Goal: Transaction & Acquisition: Purchase product/service

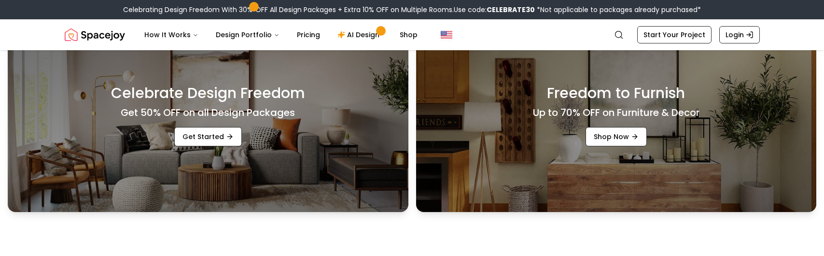
scroll to position [295, 0]
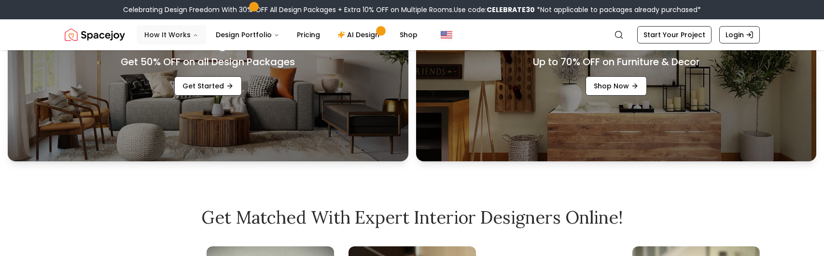
click at [169, 33] on button "How It Works" at bounding box center [172, 34] width 70 height 19
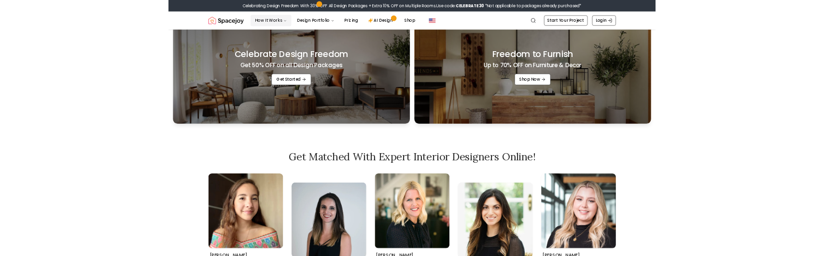
scroll to position [279, 0]
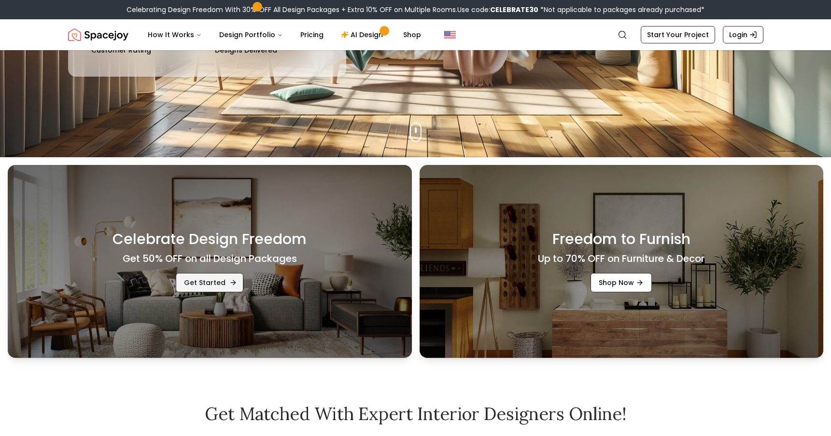
click at [214, 255] on link "Get Started" at bounding box center [210, 282] width 68 height 19
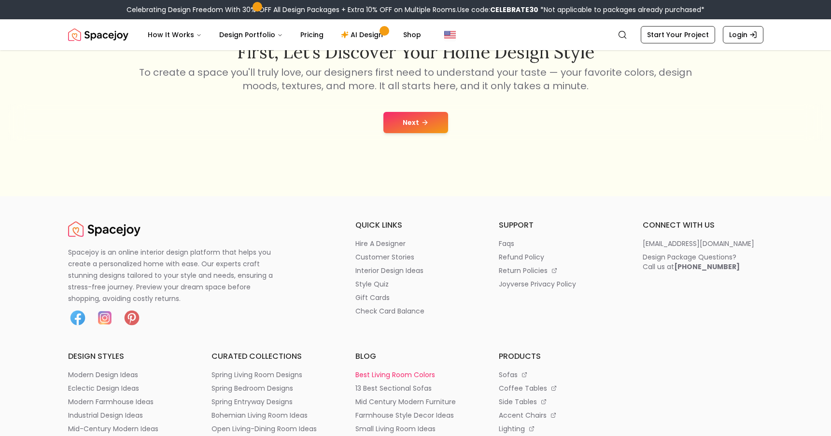
scroll to position [246, 0]
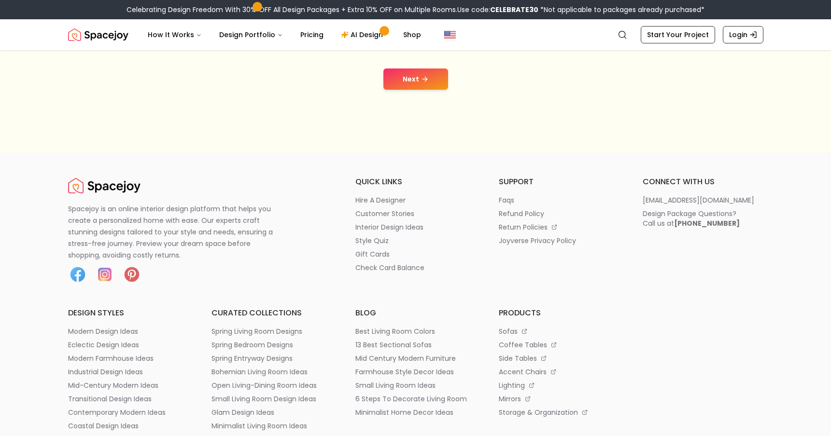
click at [413, 84] on button "Next" at bounding box center [415, 79] width 65 height 21
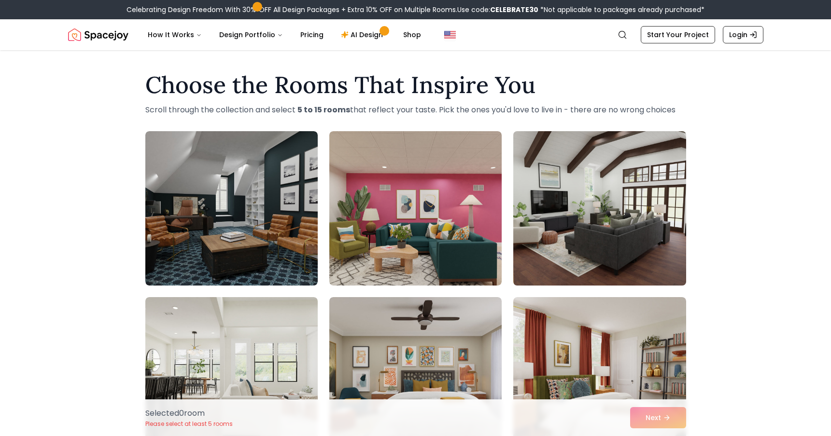
click at [615, 255] on img at bounding box center [599, 208] width 181 height 162
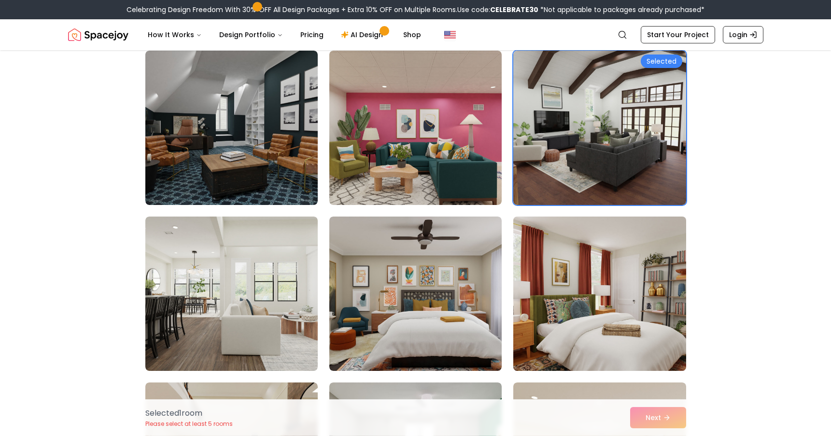
scroll to position [49, 0]
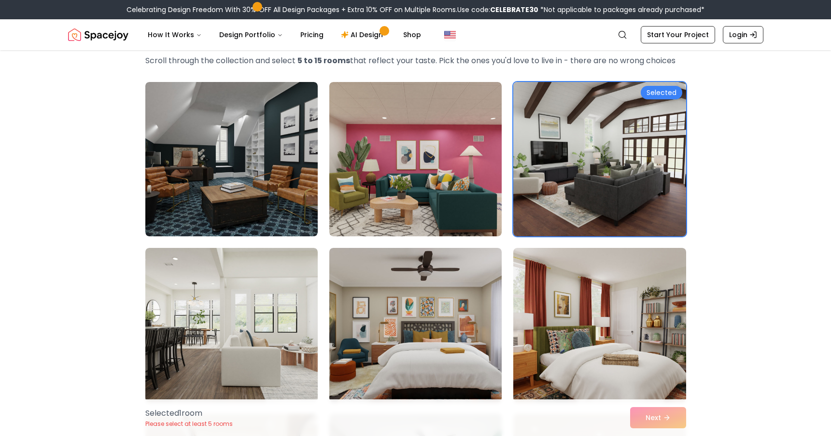
click at [585, 192] on img at bounding box center [599, 159] width 181 height 162
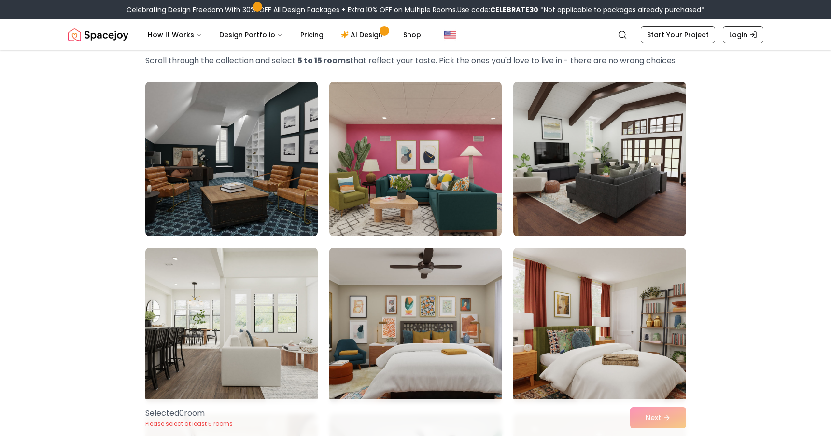
click at [408, 327] on img at bounding box center [415, 325] width 181 height 162
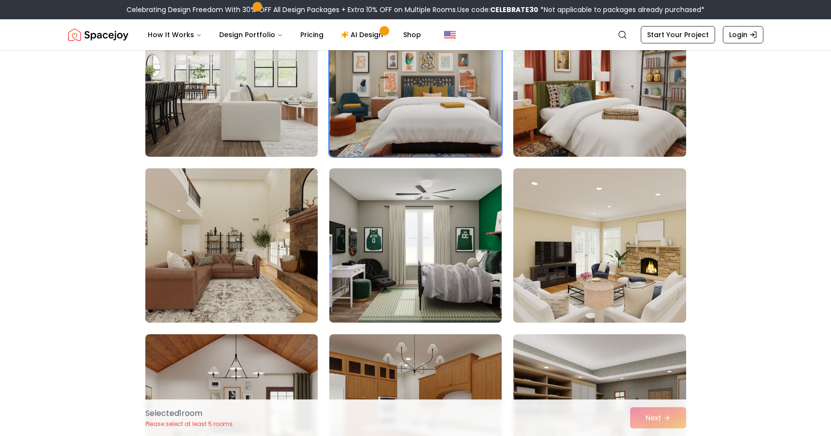
scroll to position [295, 0]
click at [181, 263] on img at bounding box center [231, 245] width 181 height 162
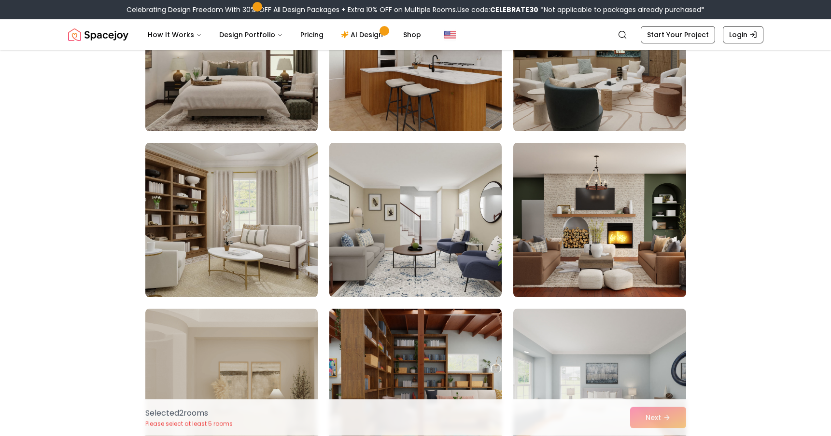
scroll to position [738, 0]
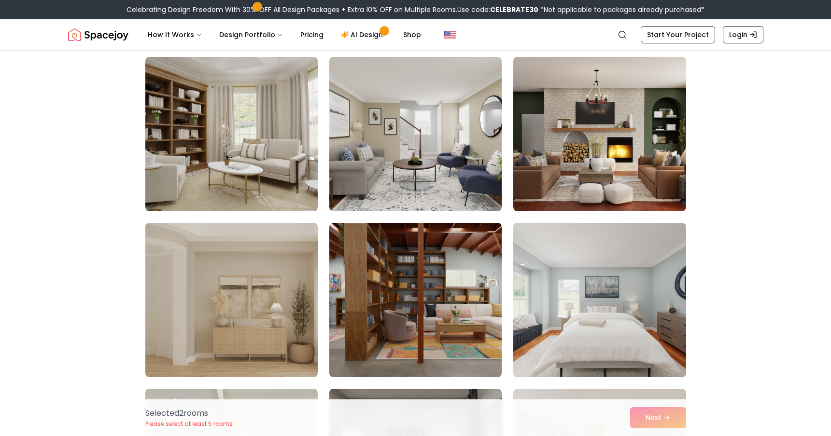
drag, startPoint x: 595, startPoint y: 329, endPoint x: 388, endPoint y: 332, distance: 207.6
click at [595, 328] on img at bounding box center [599, 300] width 181 height 162
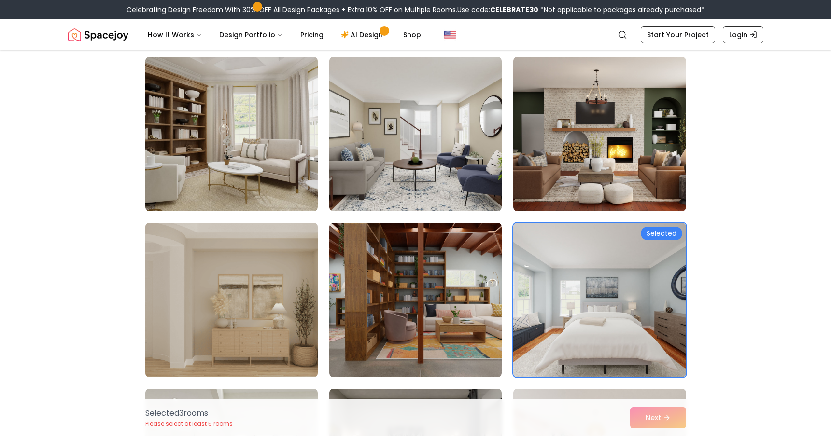
drag, startPoint x: 193, startPoint y: 326, endPoint x: 276, endPoint y: 335, distance: 83.6
click at [196, 325] on img at bounding box center [231, 300] width 181 height 162
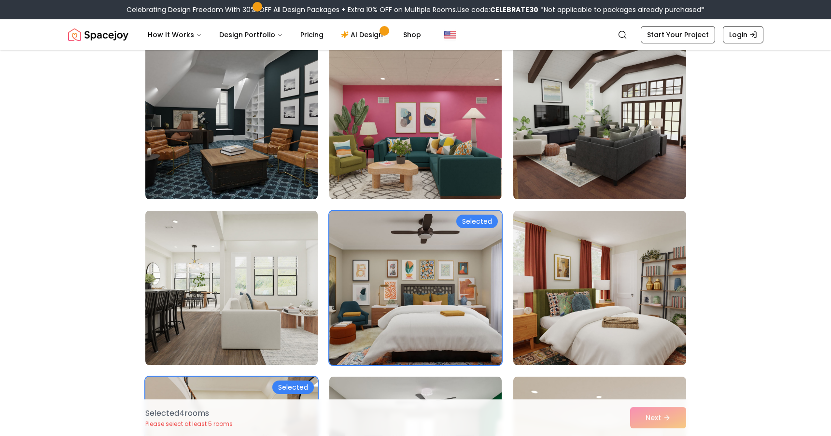
scroll to position [0, 0]
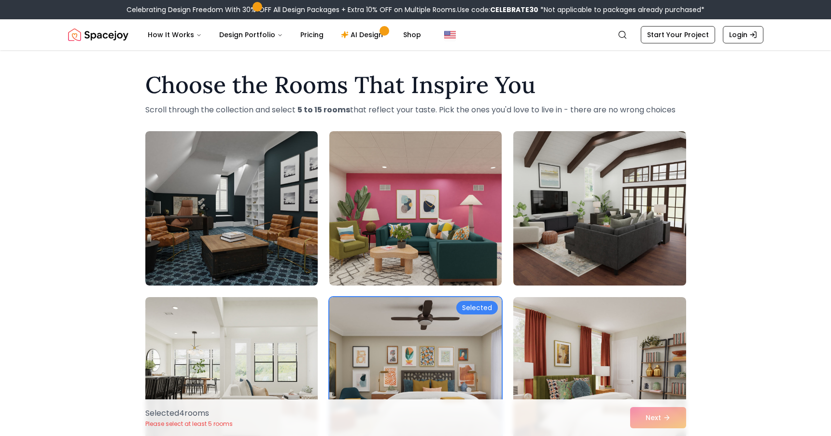
click at [595, 228] on img at bounding box center [599, 208] width 181 height 162
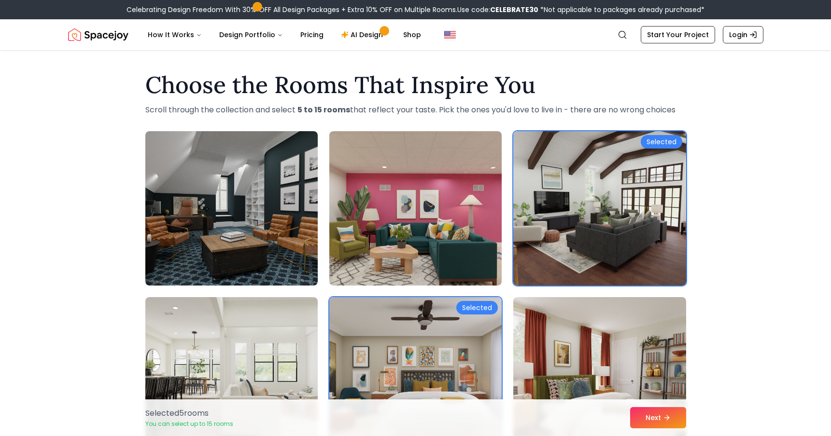
scroll to position [295, 0]
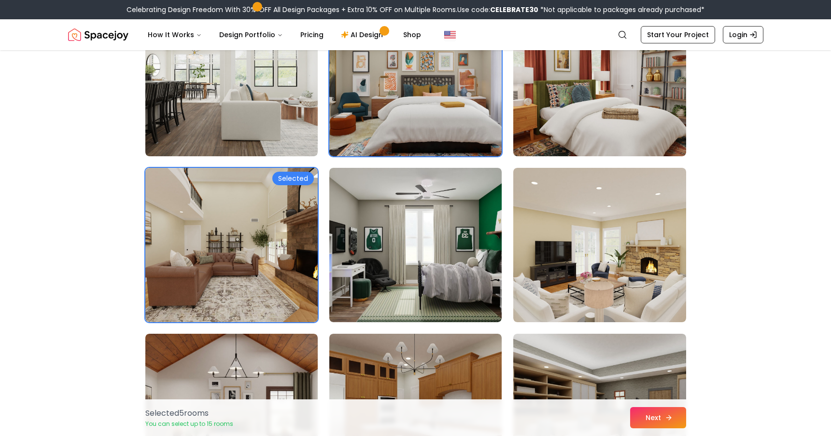
click at [658, 418] on button "Next" at bounding box center [658, 417] width 56 height 21
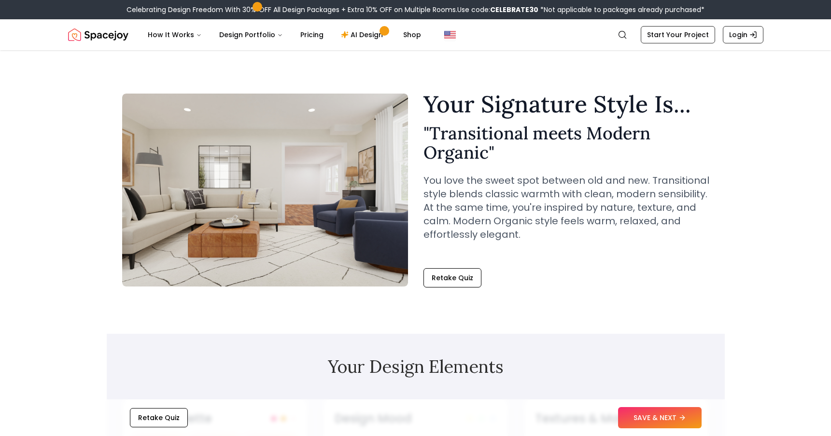
click at [94, 42] on img "Spacejoy" at bounding box center [98, 34] width 60 height 19
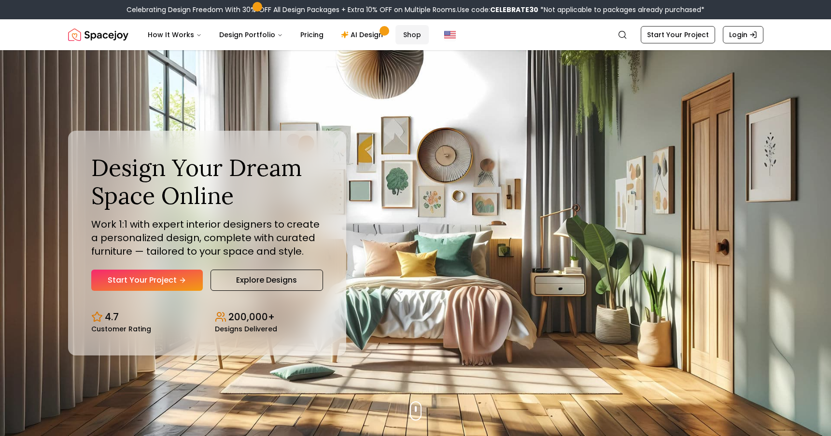
click at [402, 34] on link "Shop" at bounding box center [411, 34] width 33 height 19
click at [187, 281] on link "Start Your Project" at bounding box center [146, 280] width 111 height 21
